Goal: Communication & Community: Answer question/provide support

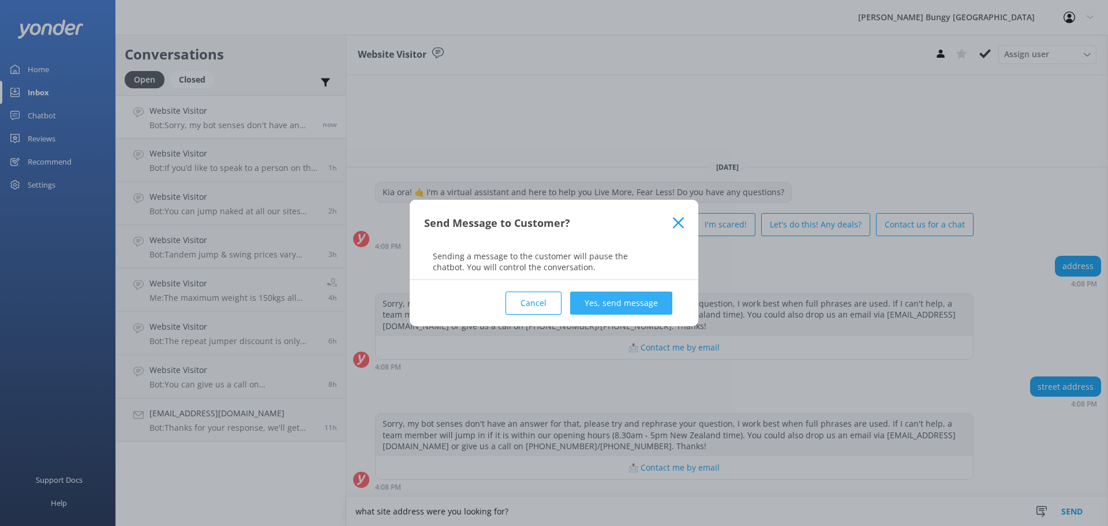
type textarea "what site address were you looking for?"
click at [634, 298] on button "Yes, send message" at bounding box center [621, 303] width 102 height 23
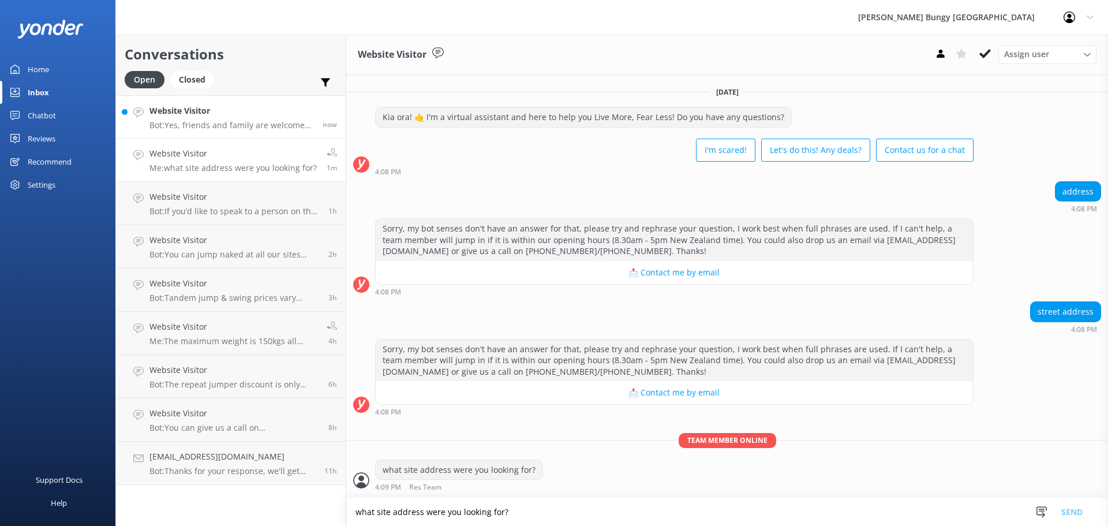
click at [233, 104] on h4 "Website Visitor" at bounding box center [232, 110] width 165 height 13
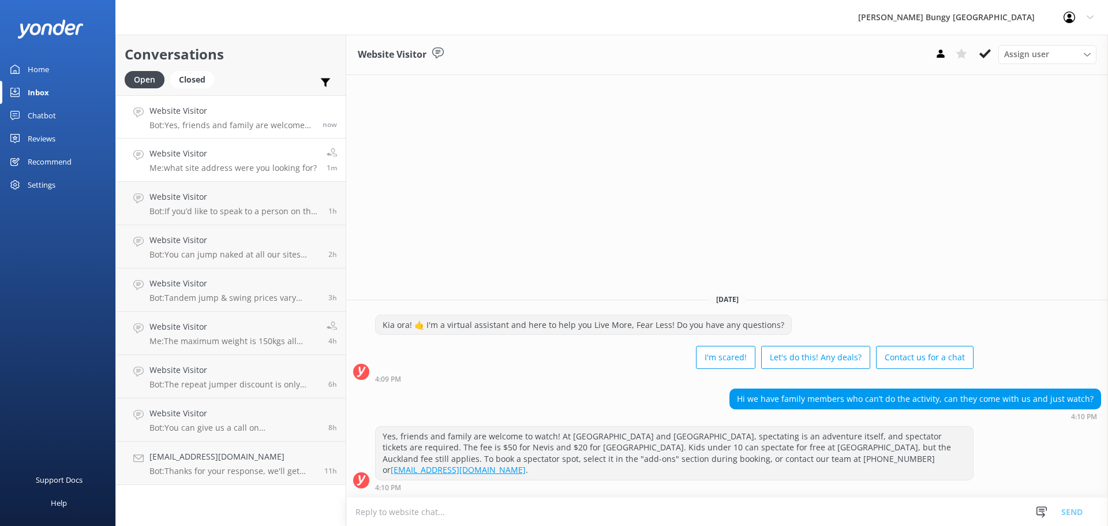
click at [271, 161] on div "Website Visitor Me: what site address were you looking for?" at bounding box center [233, 159] width 167 height 25
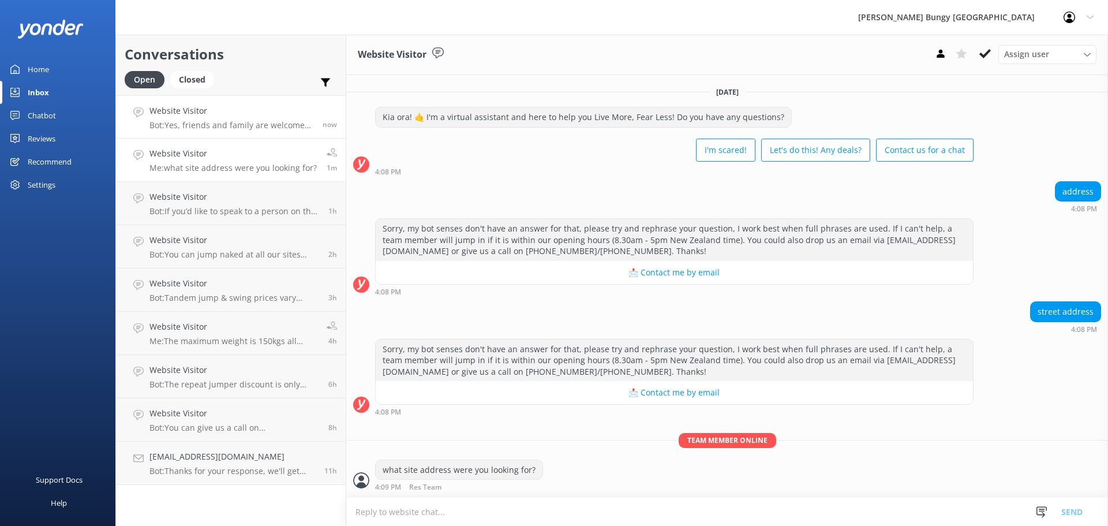
click at [257, 121] on p "Bot: Yes, friends and family are welcome to watch! At Nevis and Auckland Harbou…" at bounding box center [232, 125] width 165 height 10
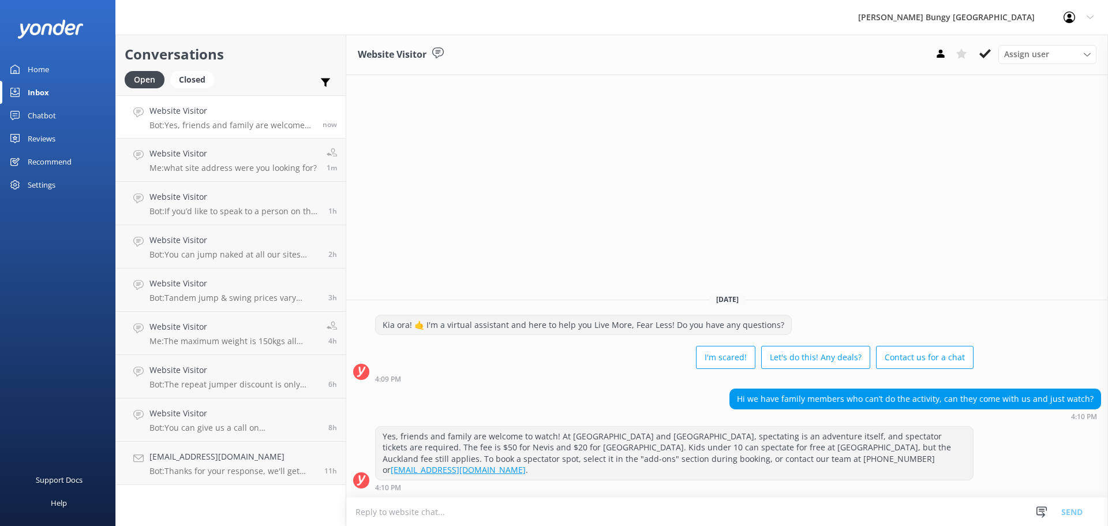
click at [245, 130] on link "Website Visitor Bot: Yes, friends and family are welcome to watch! At Nevis and…" at bounding box center [231, 116] width 230 height 43
click at [248, 161] on div "Website Visitor Me: what site address were you looking for?" at bounding box center [233, 159] width 167 height 25
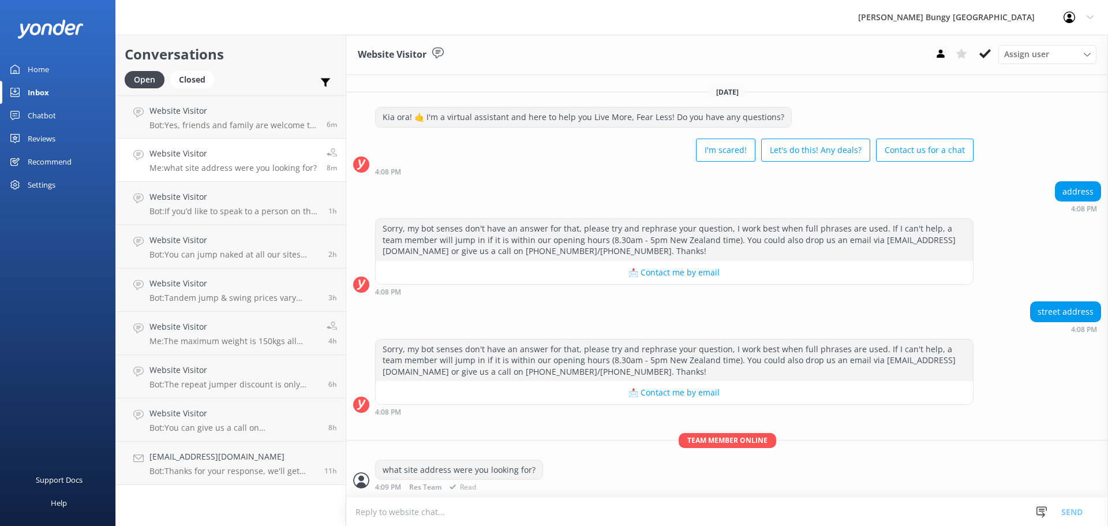
click at [605, 435] on p "Team member online" at bounding box center [727, 440] width 762 height 14
